Goal: Communication & Community: Answer question/provide support

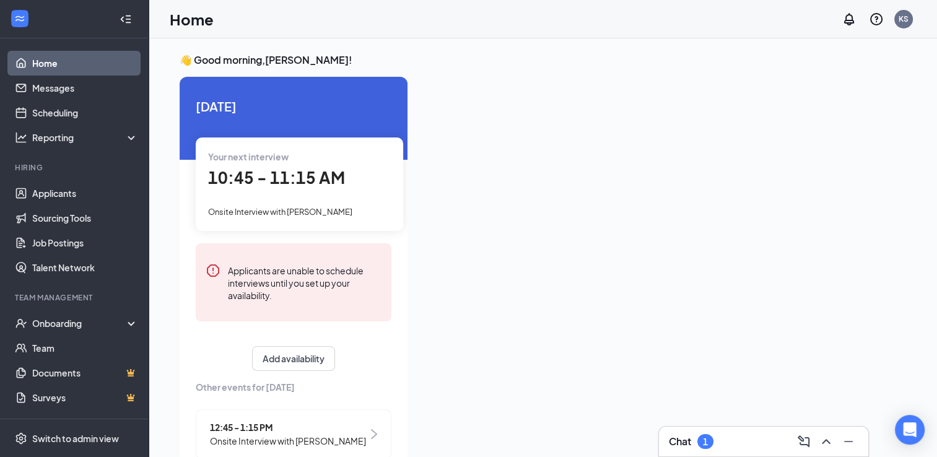
click at [752, 428] on div "Chat 1" at bounding box center [763, 442] width 209 height 30
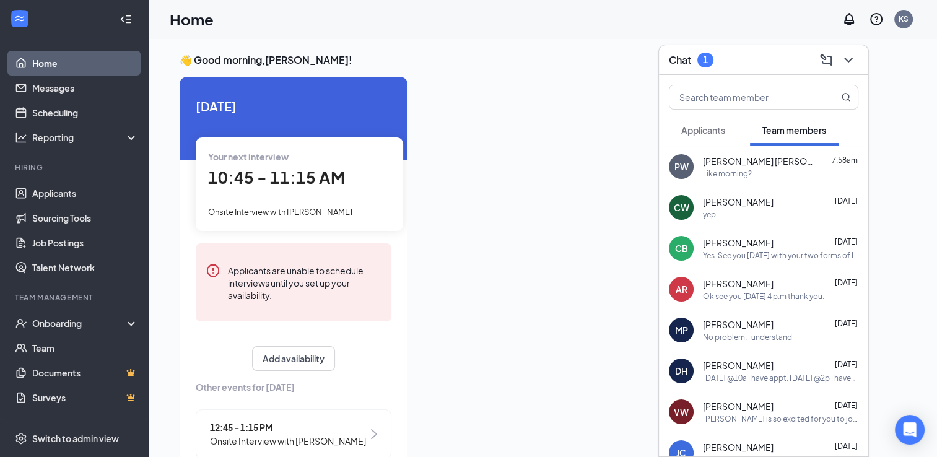
click at [789, 172] on div "Like morning?" at bounding box center [780, 173] width 155 height 11
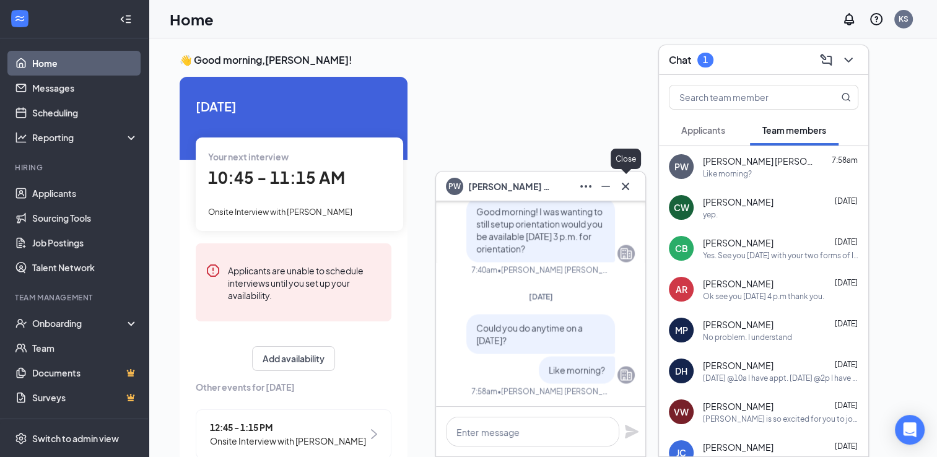
click at [630, 180] on icon "Cross" at bounding box center [625, 186] width 15 height 15
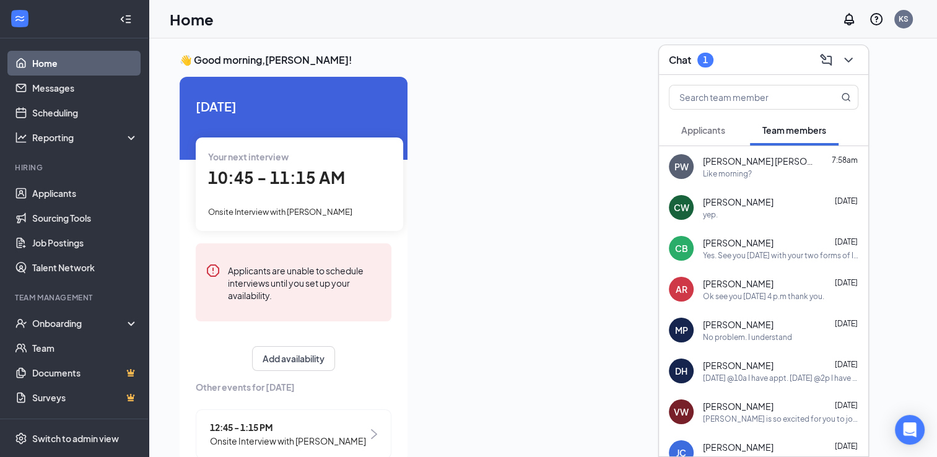
click at [724, 136] on div "Applicants" at bounding box center [703, 130] width 44 height 12
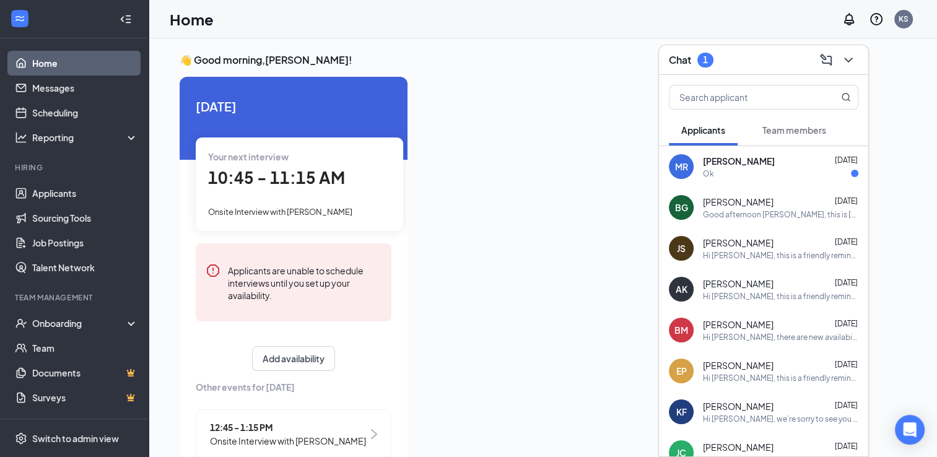
click at [775, 179] on div "MR Miley Richard Aug 25 Ok" at bounding box center [763, 166] width 209 height 41
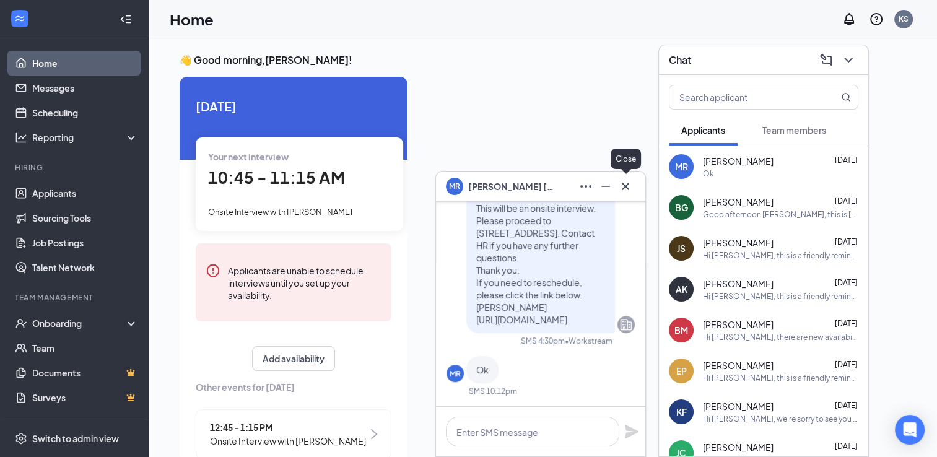
click at [630, 184] on icon "Cross" at bounding box center [625, 186] width 15 height 15
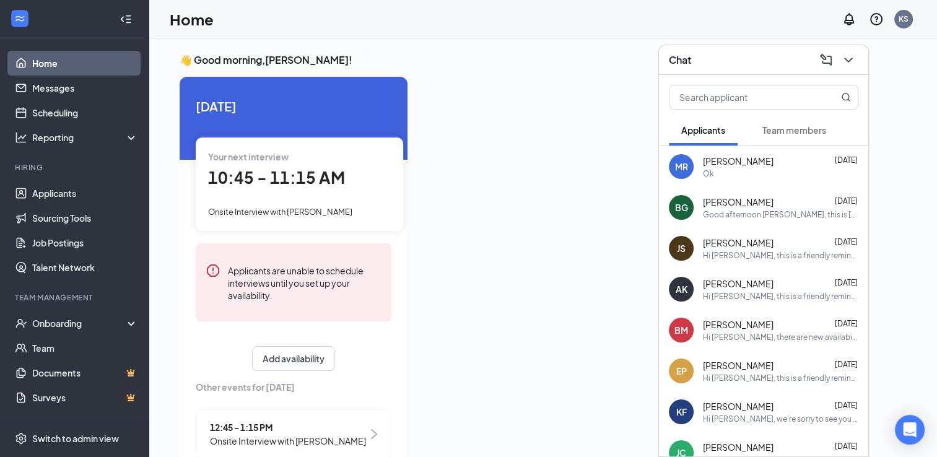
click at [795, 139] on button "Team members" at bounding box center [794, 130] width 89 height 31
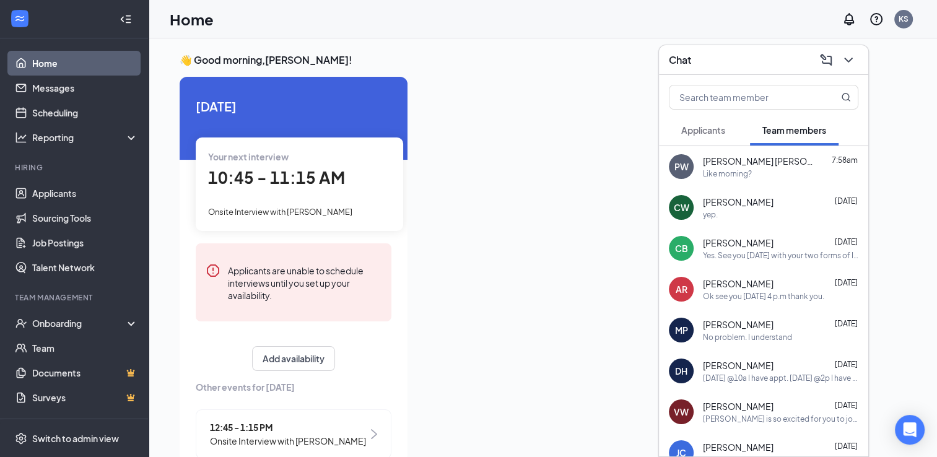
click at [731, 177] on div "Like morning?" at bounding box center [727, 173] width 49 height 11
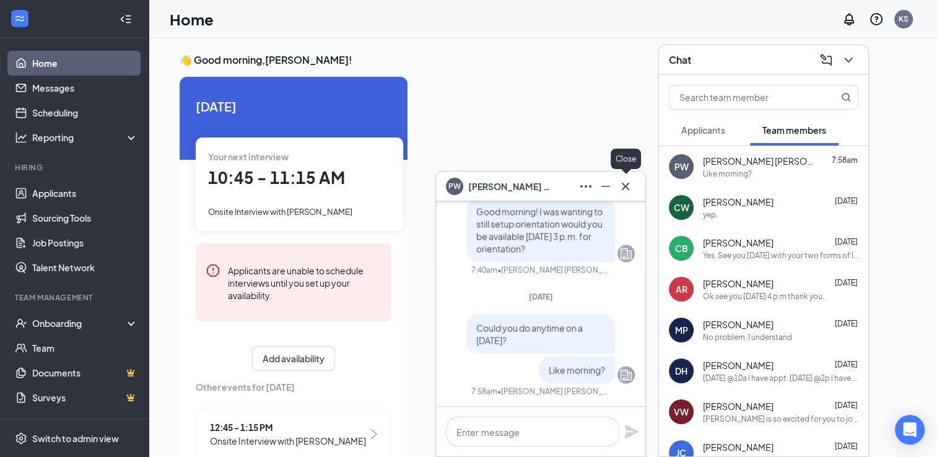
click at [627, 182] on icon "Cross" at bounding box center [625, 186] width 15 height 15
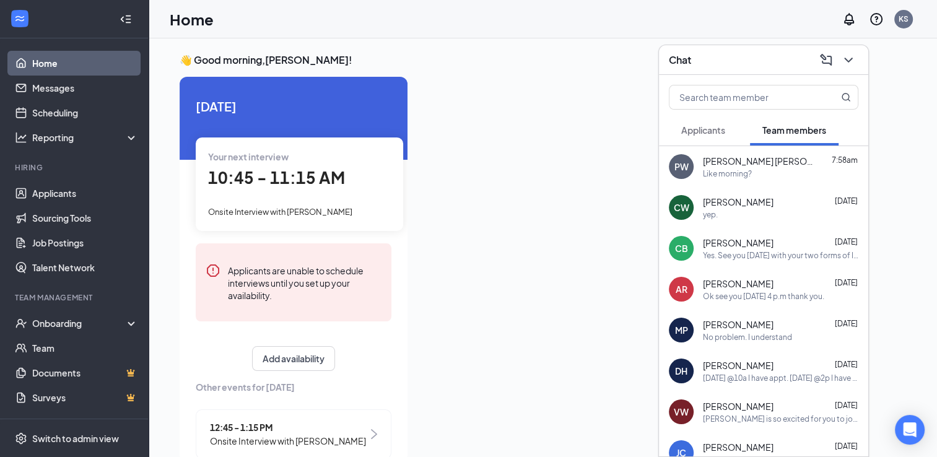
click at [756, 171] on div "Like morning?" at bounding box center [780, 173] width 155 height 11
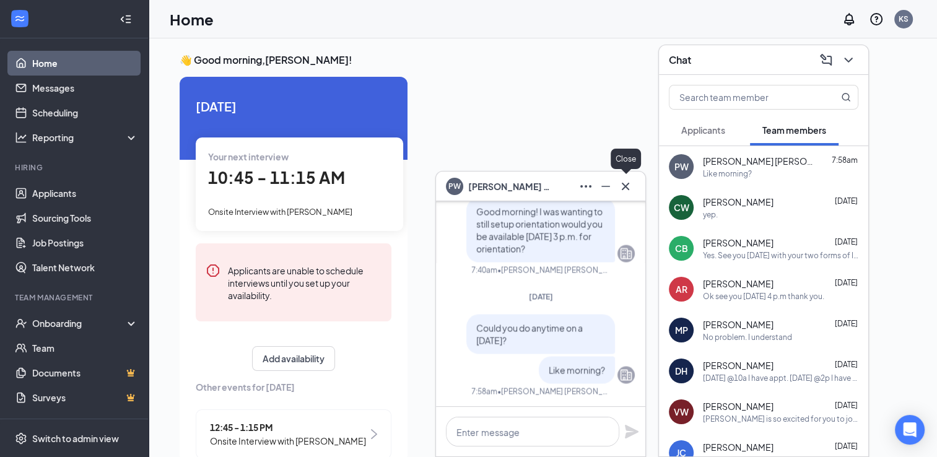
click at [625, 189] on icon "Cross" at bounding box center [625, 186] width 15 height 15
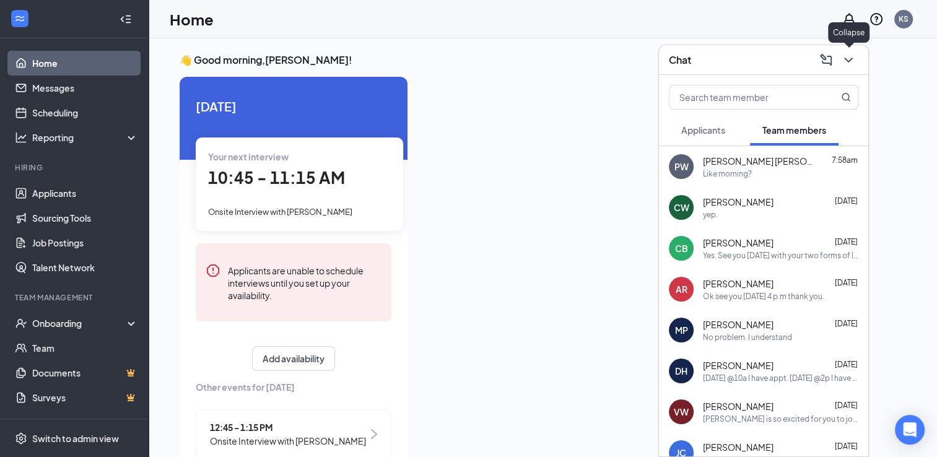
click at [849, 60] on icon "ChevronDown" at bounding box center [848, 60] width 8 height 5
